Goal: Task Accomplishment & Management: Manage account settings

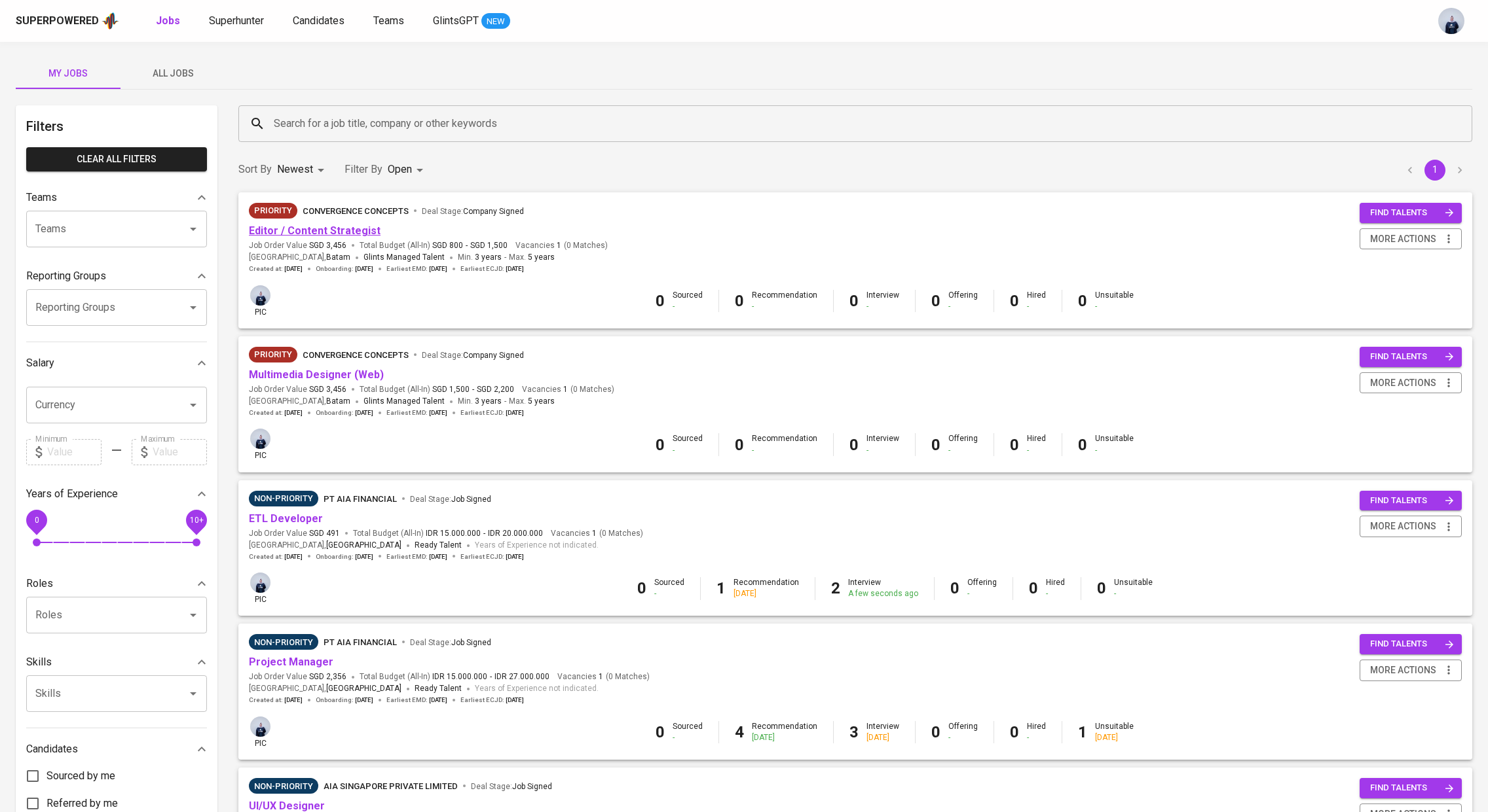
click at [350, 227] on link "Editor / Content Strategist" at bounding box center [315, 230] width 132 height 12
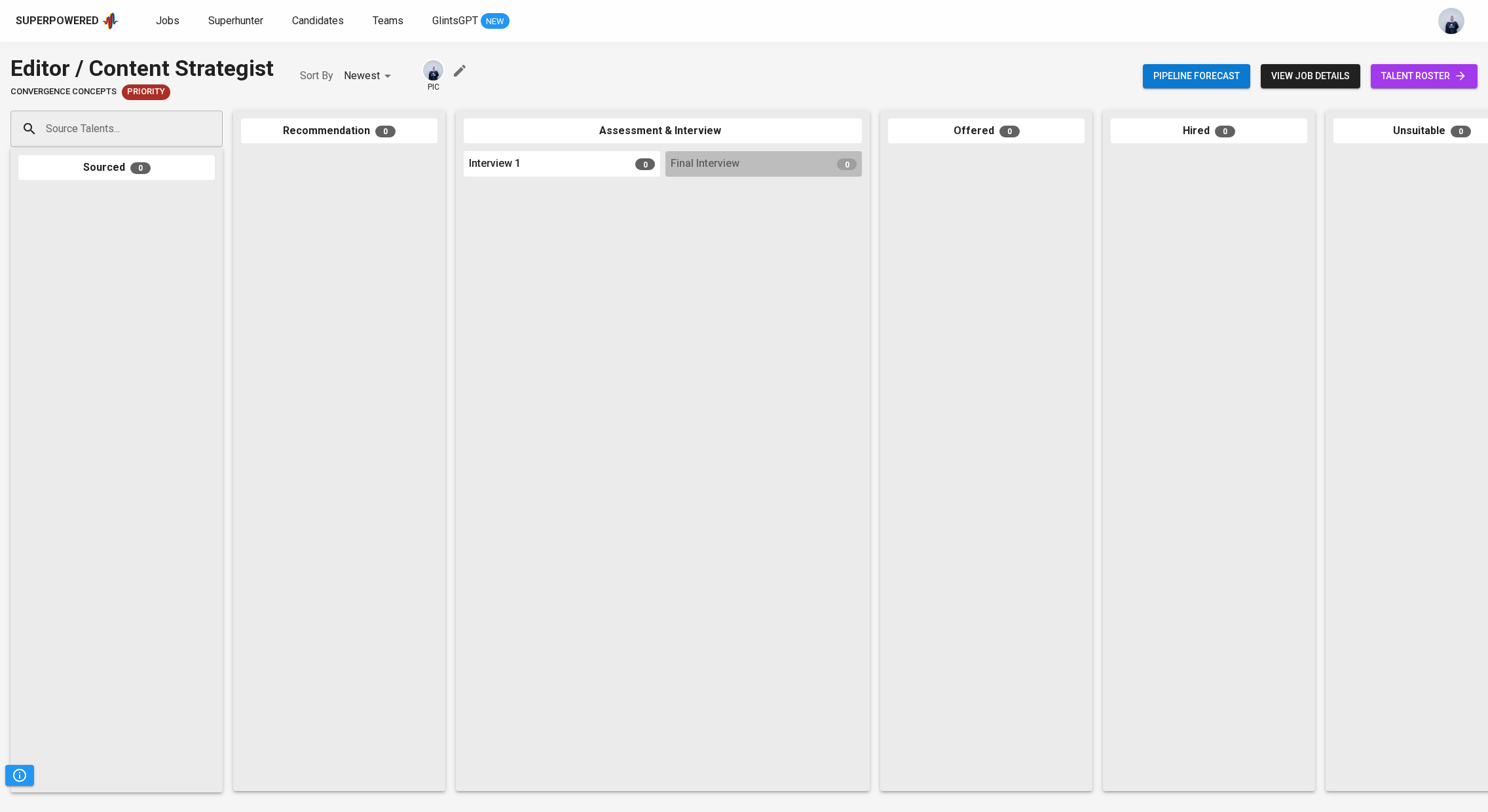
click at [1396, 69] on span "talent roster" at bounding box center [1424, 76] width 86 height 16
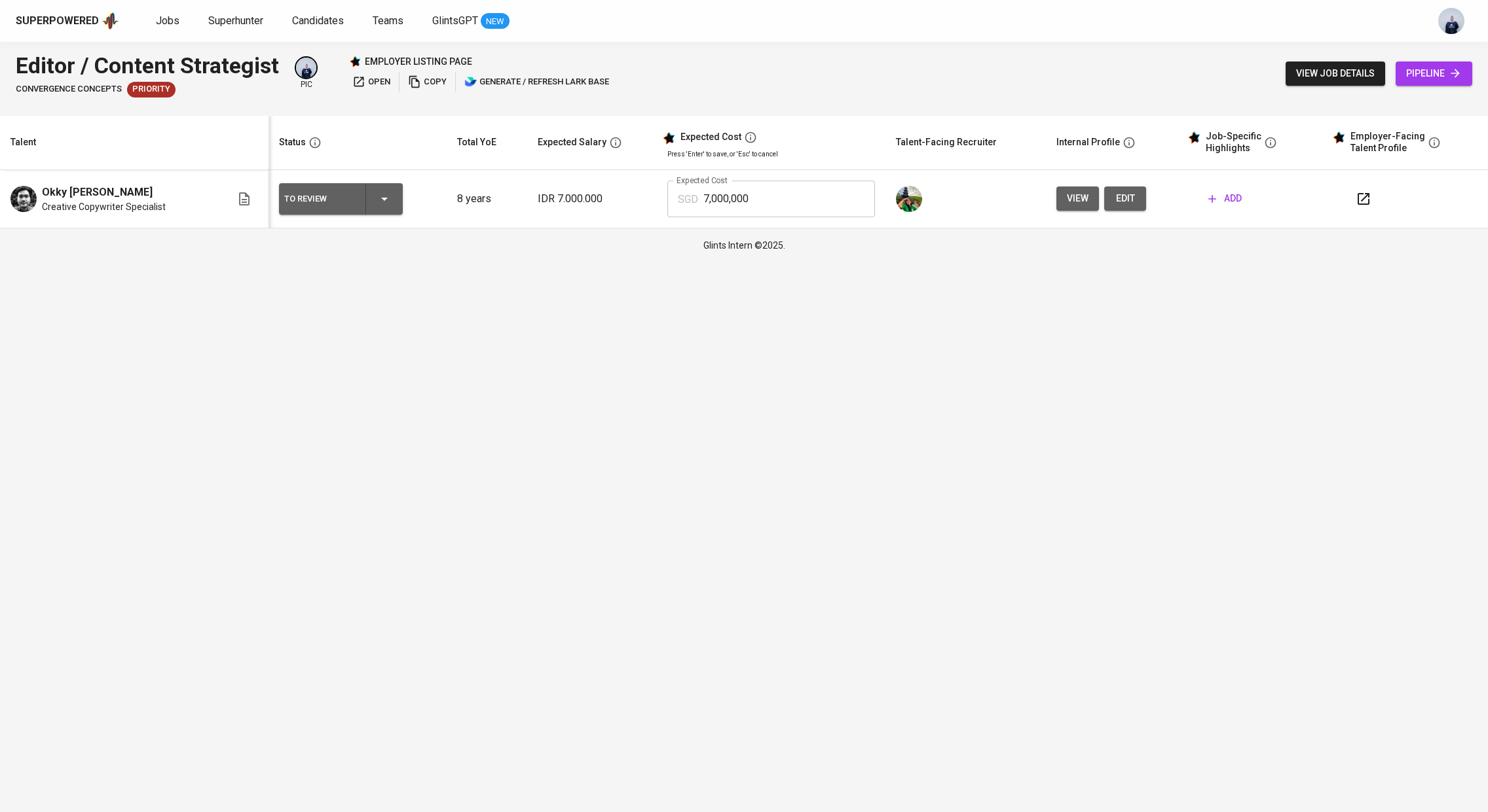
click at [733, 201] on input "7,000,000" at bounding box center [789, 199] width 171 height 37
click at [701, 262] on html "Superpowered Jobs Superhunter Candidates Teams GlintsGPT NEW Editor / Content S…" at bounding box center [744, 131] width 1488 height 262
click at [1360, 197] on icon "button" at bounding box center [1363, 198] width 16 height 16
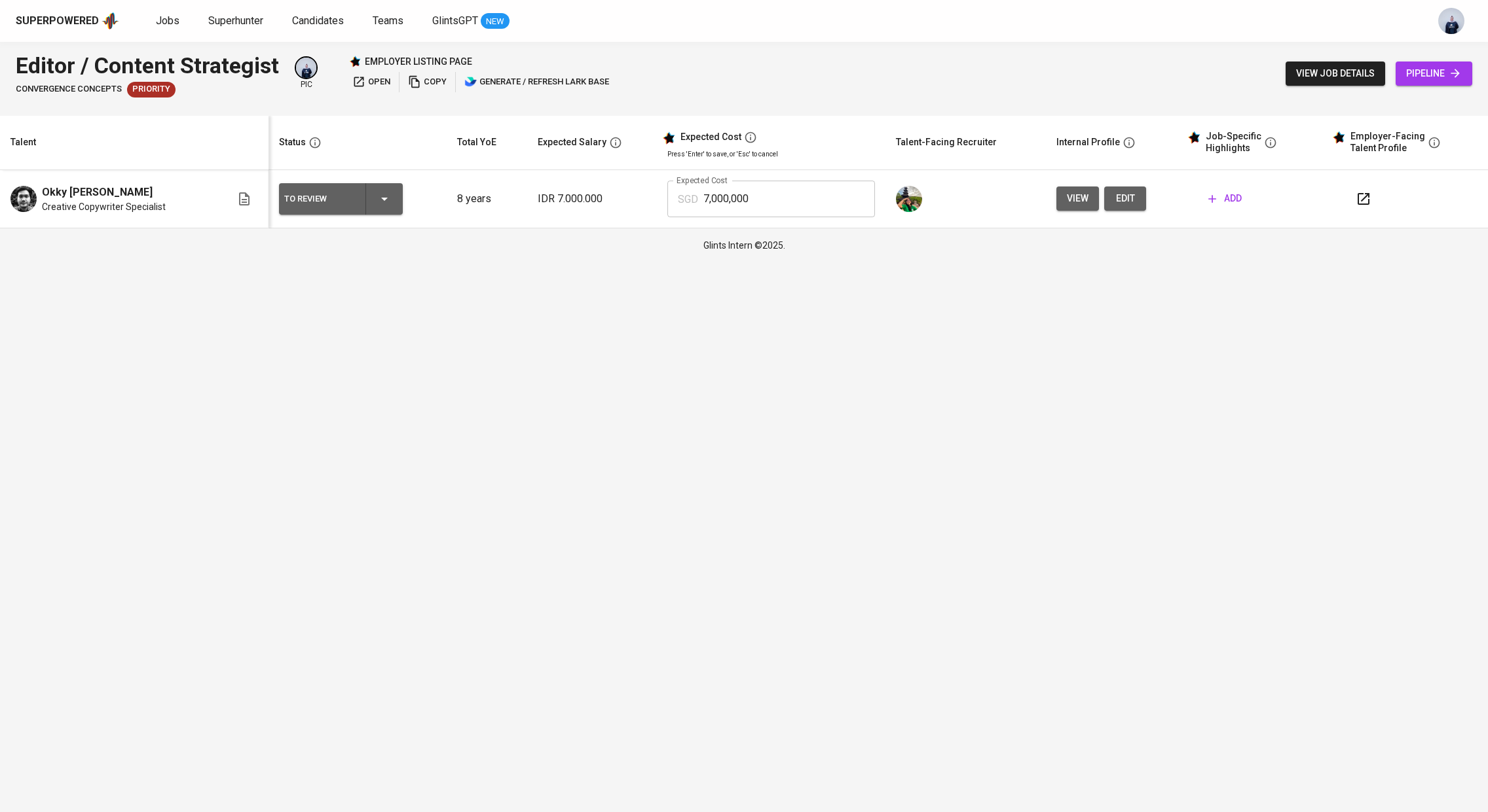
click at [1128, 202] on span "edit" at bounding box center [1125, 198] width 21 height 16
click at [164, 21] on span "Jobs" at bounding box center [167, 20] width 24 height 12
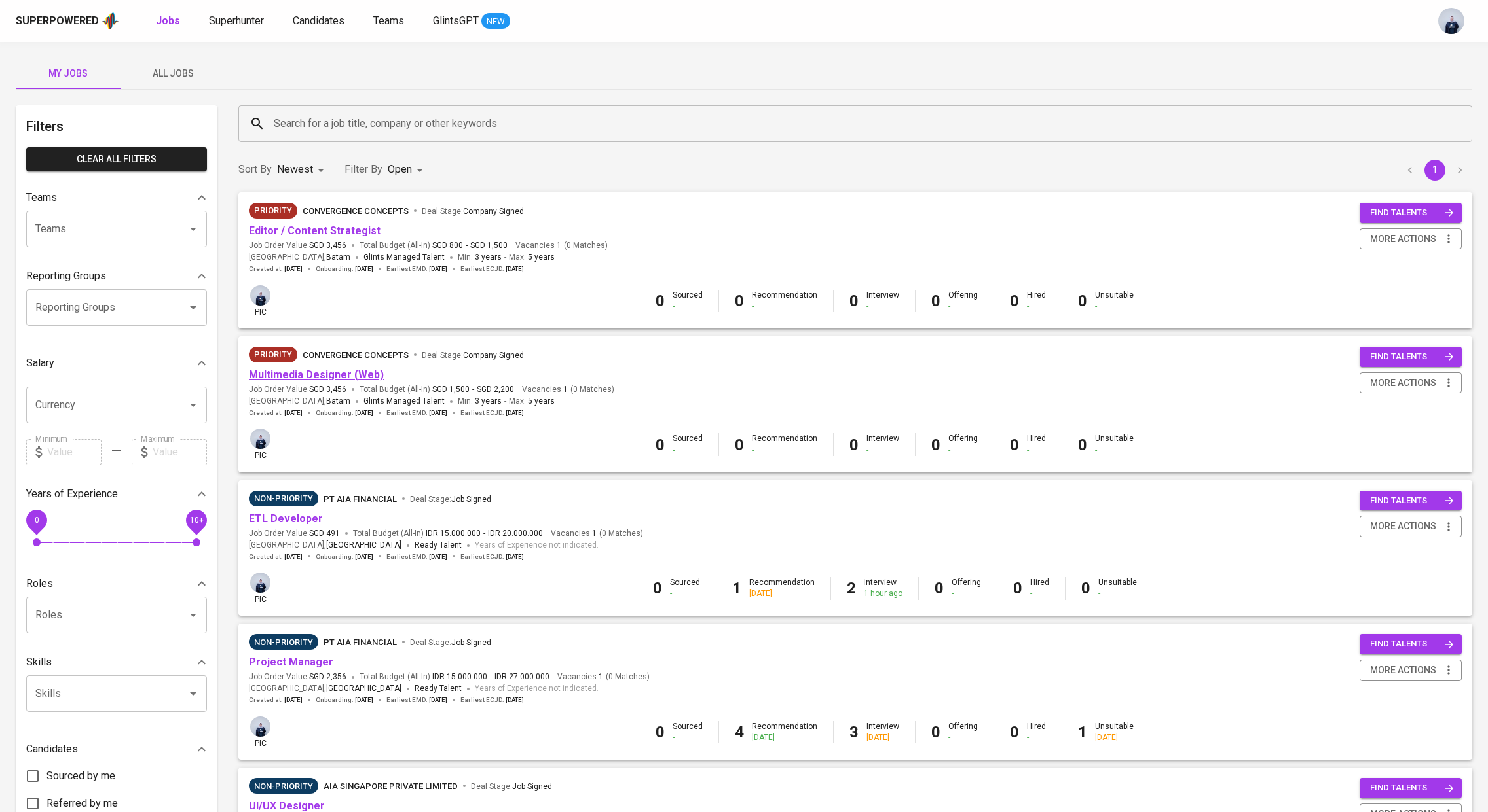
click at [316, 381] on link "Multimedia Designer (Web)" at bounding box center [316, 374] width 135 height 12
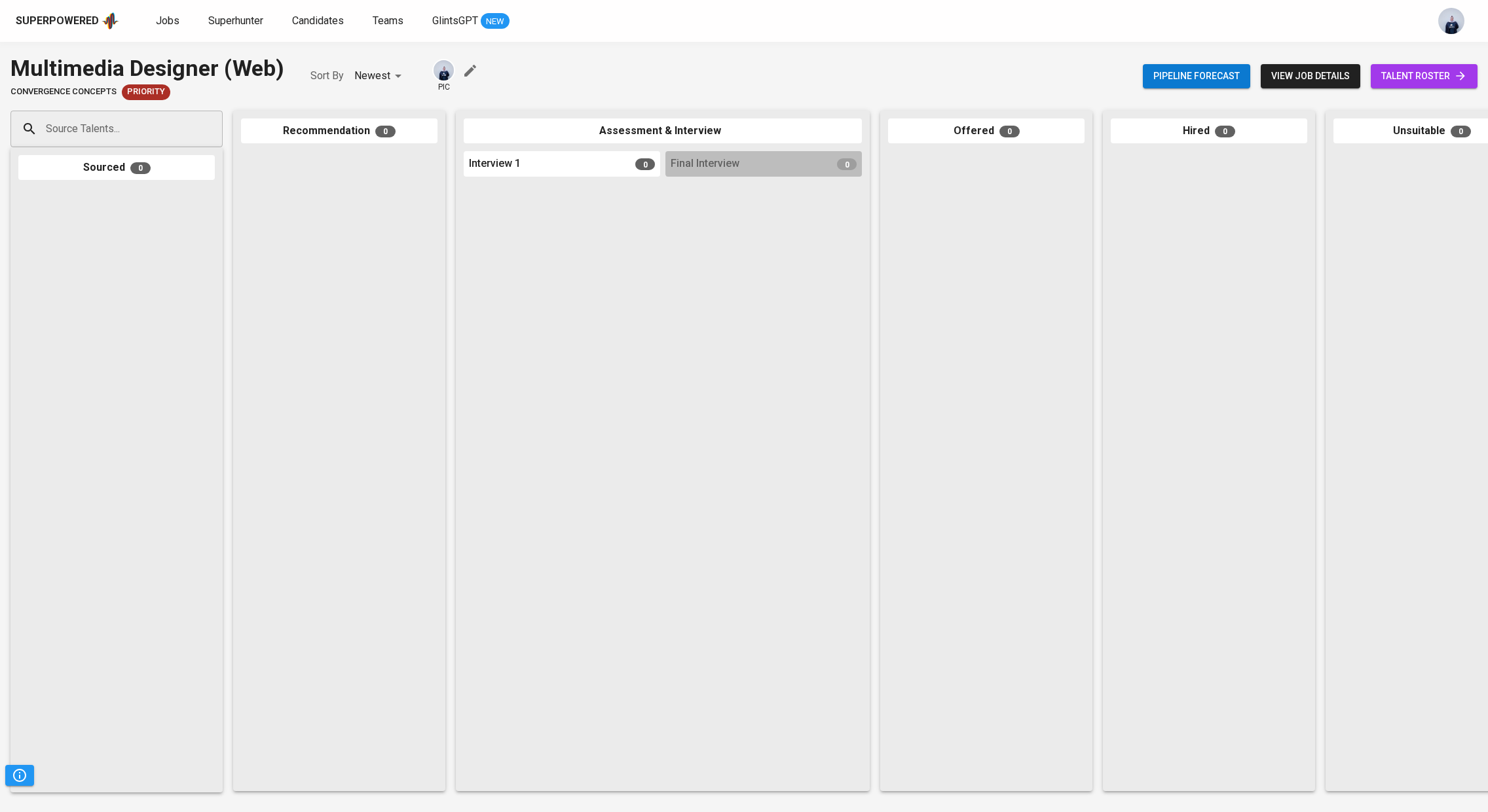
click at [1410, 74] on span "talent roster" at bounding box center [1424, 76] width 86 height 16
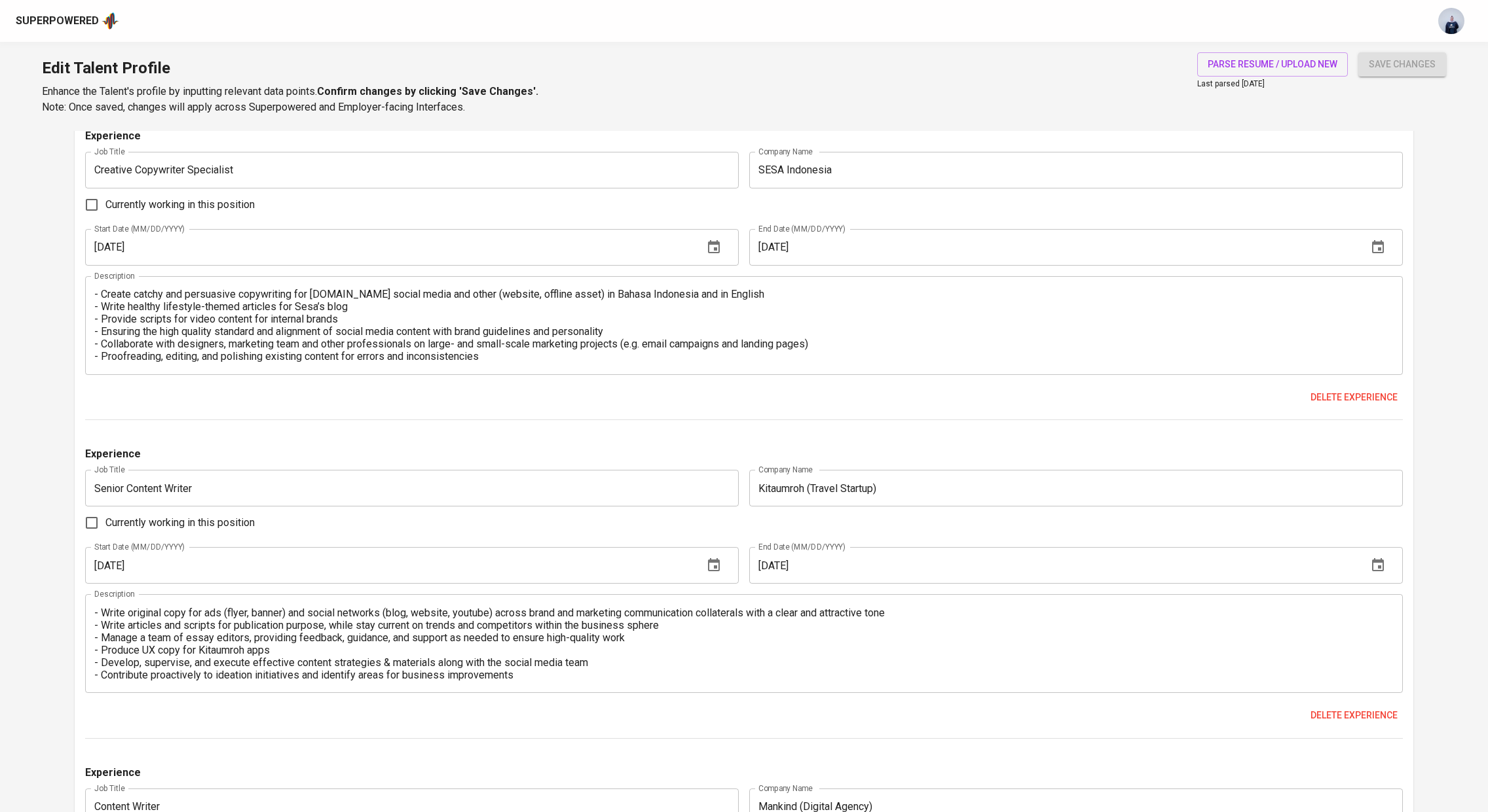
scroll to position [1243, 0]
click at [346, 296] on textarea "- Create catchy and persuasive copywriting for Sesa.id social media and other (…" at bounding box center [744, 329] width 1300 height 75
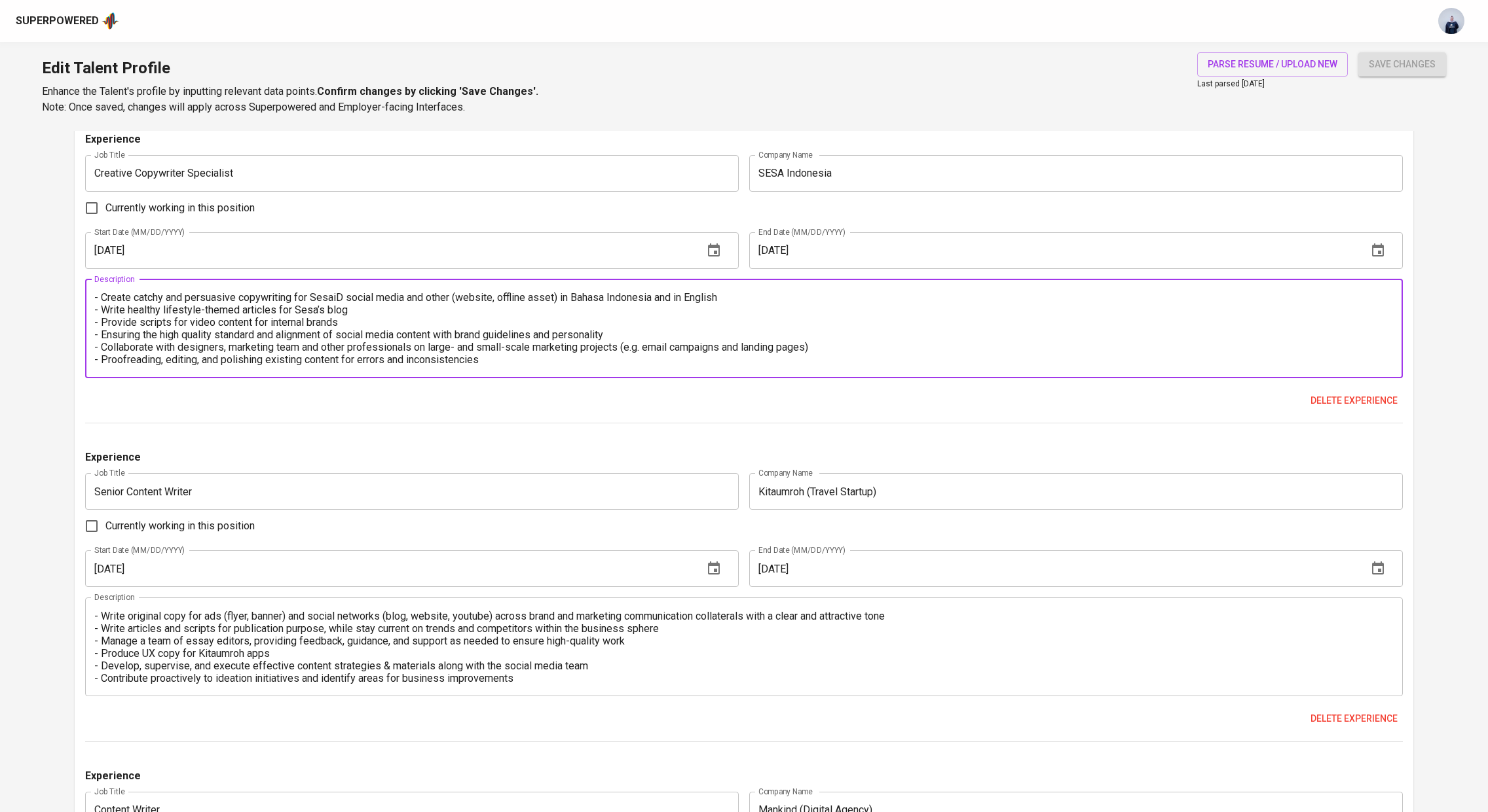
click at [409, 298] on textarea "- Create catchy and persuasive copywriting for SesaiD social media and other (w…" at bounding box center [744, 329] width 1300 height 75
click at [557, 297] on textarea "- Create catchy and persuasive copywriting for SesaiD social media and other (w…" at bounding box center [744, 329] width 1300 height 75
paste textarea "https://www.instagram.com/sesaindonesia/?hl=en"
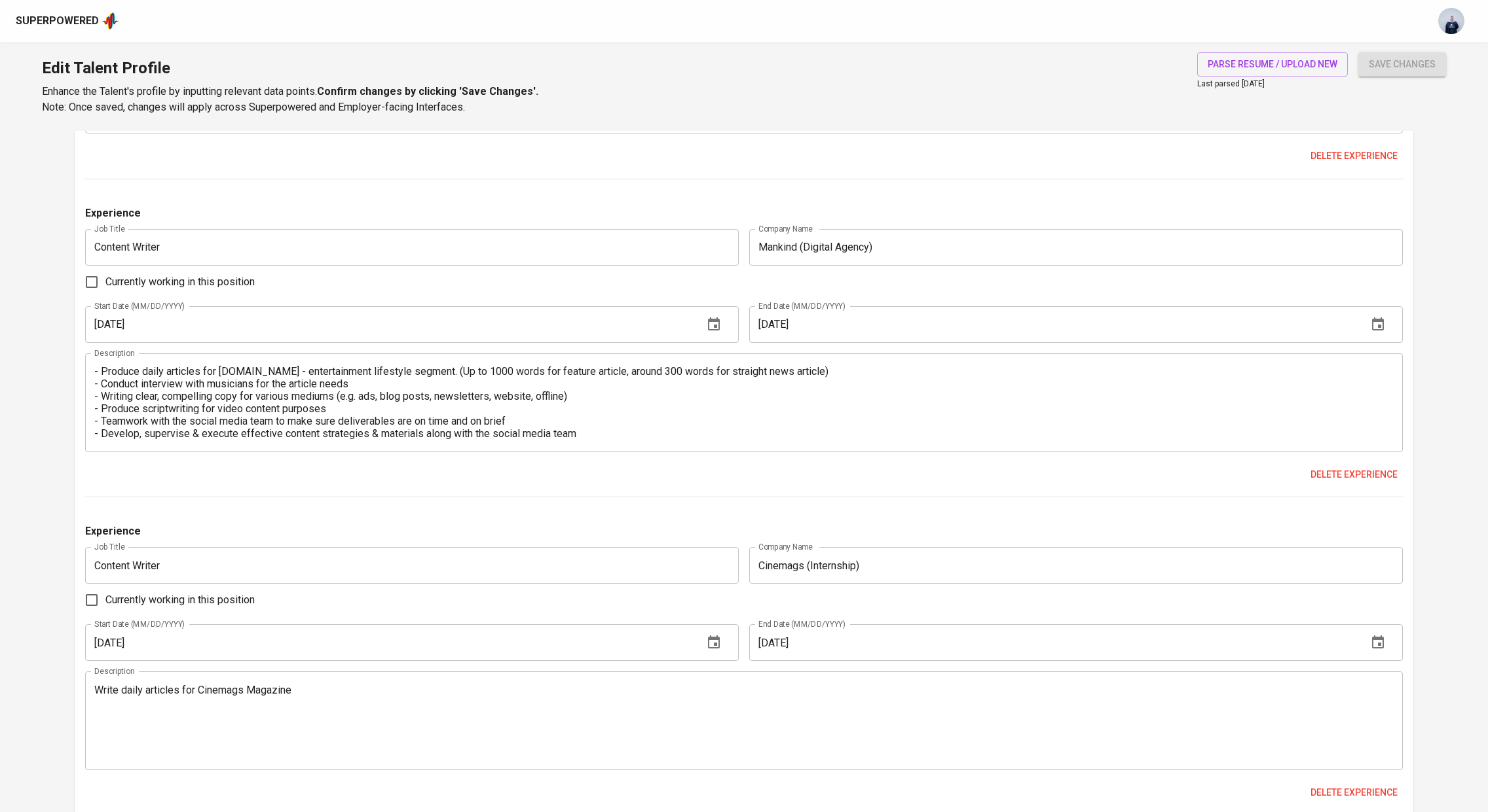
scroll to position [1923, 0]
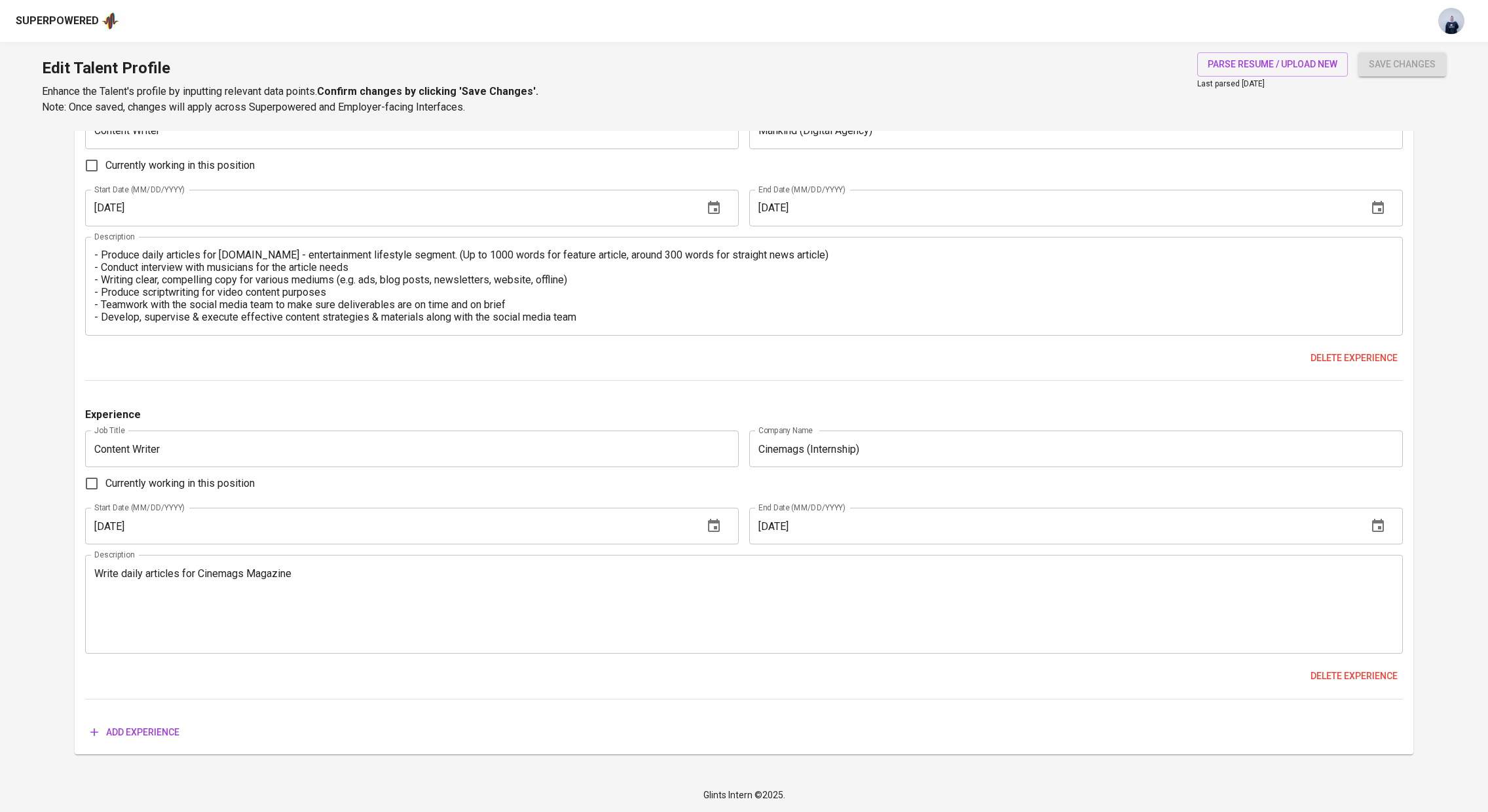
type textarea "- Create catchy and persuasive copywriting for SesaiD social media (https://www…"
click at [1404, 59] on span "save changes" at bounding box center [1402, 65] width 67 height 16
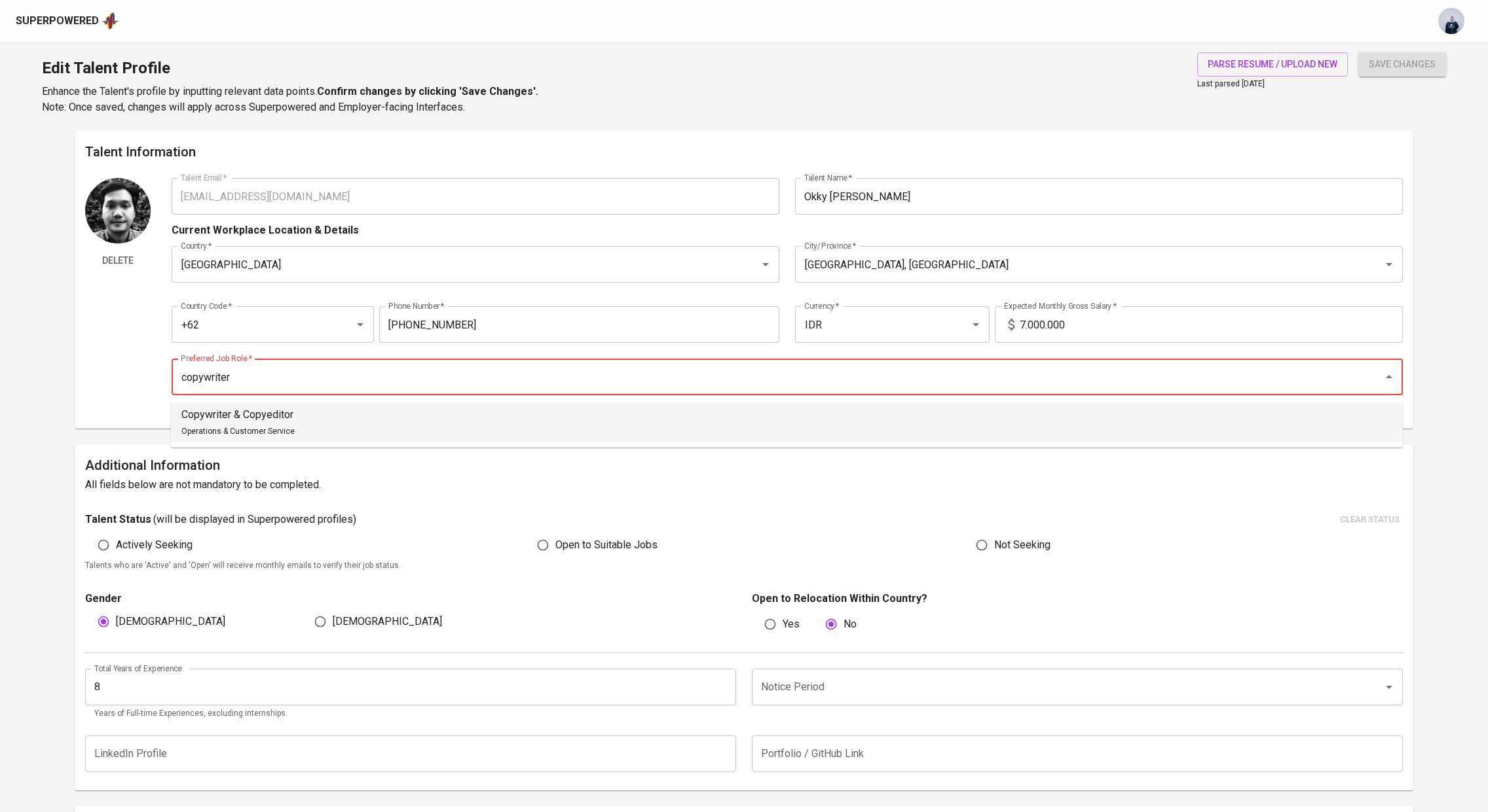
click at [542, 421] on li "Copywriter & Copyeditor Operations & Customer Service" at bounding box center [786, 423] width 1232 height 39
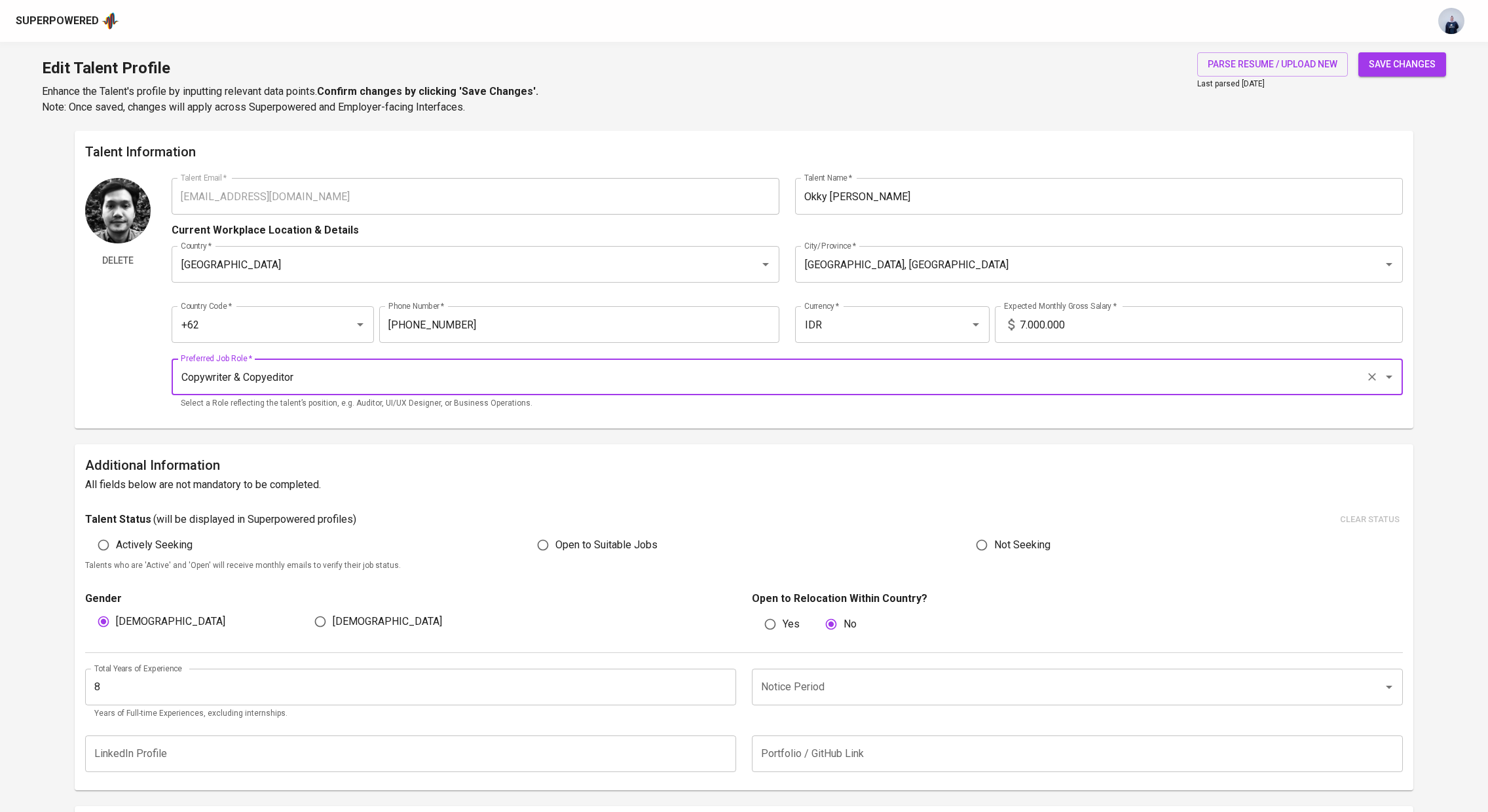
type input "Copywriter & Copyeditor"
click at [1391, 65] on span "save changes" at bounding box center [1402, 65] width 67 height 16
